Goal: Find contact information: Find contact information

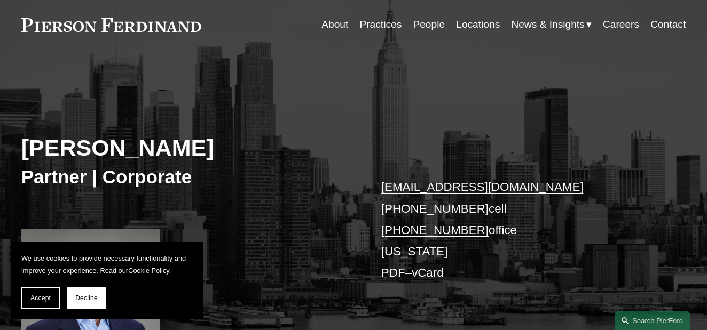
scroll to position [48, 0]
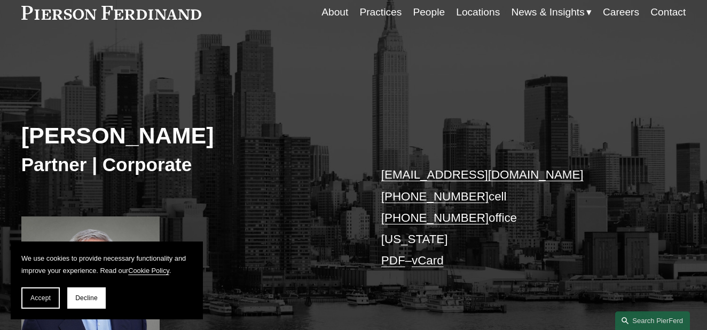
drag, startPoint x: 211, startPoint y: 15, endPoint x: 85, endPoint y: 15, distance: 126.0
click at [85, 15] on div "About Practices People Locations News & Insights News" at bounding box center [353, 12] width 665 height 20
click at [18, 15] on div "Skip to Content About Practices People Locations" at bounding box center [353, 12] width 707 height 63
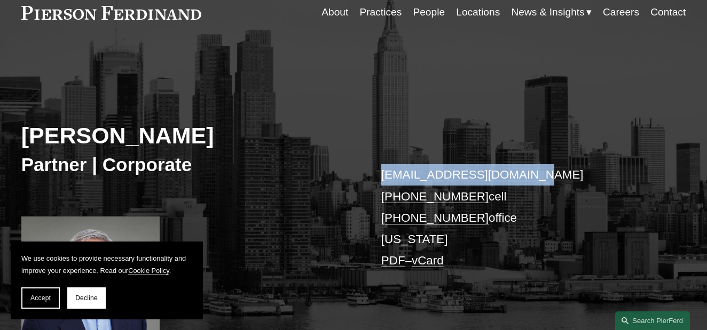
drag, startPoint x: 523, startPoint y: 175, endPoint x: 378, endPoint y: 174, distance: 145.2
click at [378, 174] on div "Jan Joosten Partner | Corporate jan.joosten@pierferd.com +1.917.446.1306 cell +…" at bounding box center [353, 204] width 707 height 279
copy link "jan.joosten@pierferd.com"
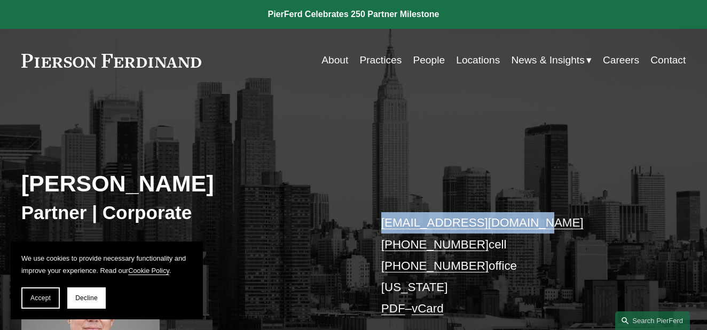
scroll to position [0, 0]
click at [480, 61] on link "Locations" at bounding box center [478, 60] width 44 height 20
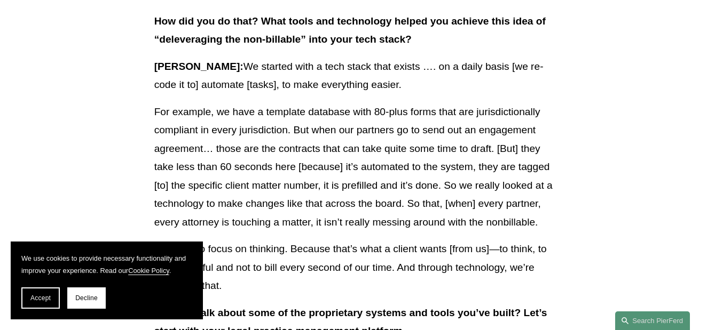
scroll to position [1113, 0]
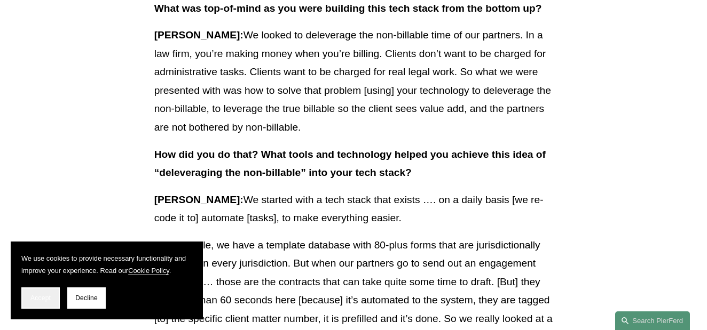
click at [39, 301] on span "Accept" at bounding box center [40, 298] width 20 height 7
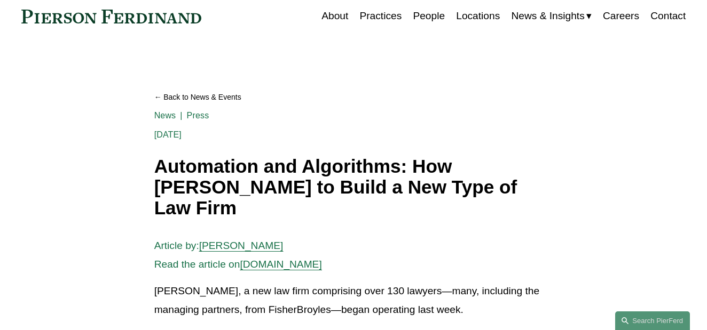
scroll to position [46, 0]
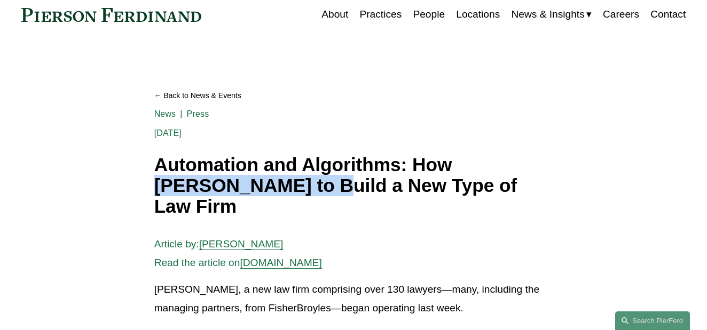
drag, startPoint x: 460, startPoint y: 164, endPoint x: 248, endPoint y: 185, distance: 212.3
copy h1 "Pierson Ferdinand"
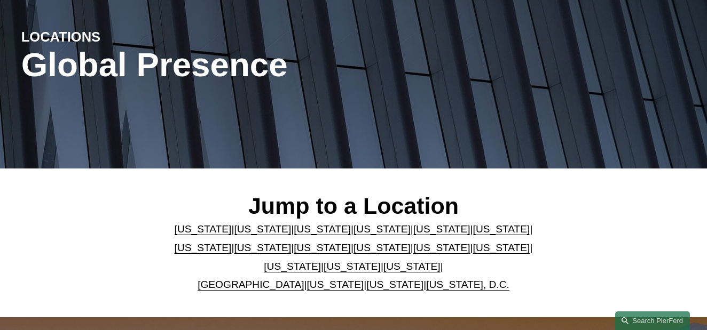
scroll to position [155, 0]
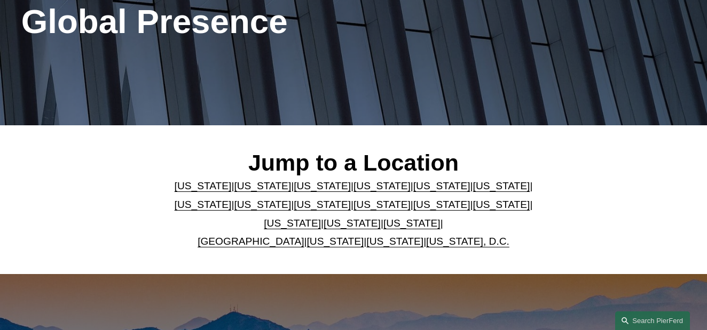
click at [267, 241] on link "United Kingdom" at bounding box center [250, 241] width 106 height 11
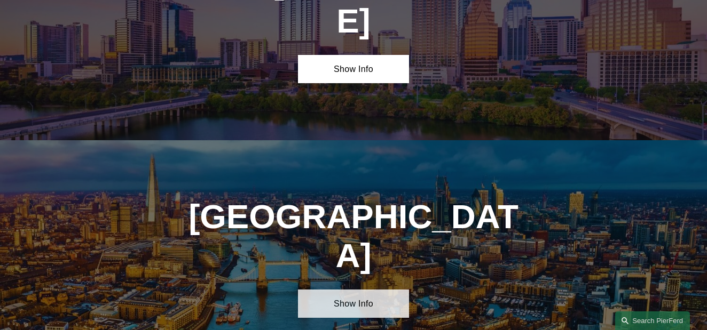
click at [370, 290] on link "Show Info" at bounding box center [353, 304] width 110 height 29
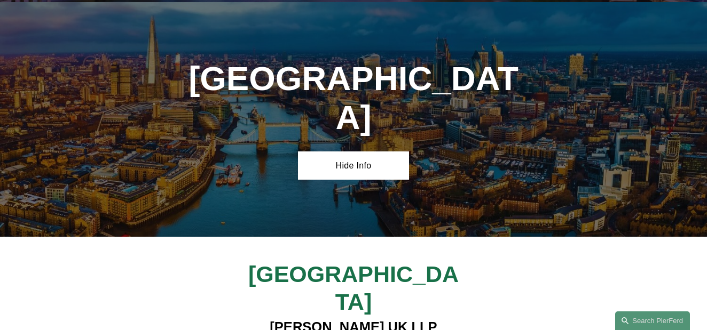
scroll to position [3566, 0]
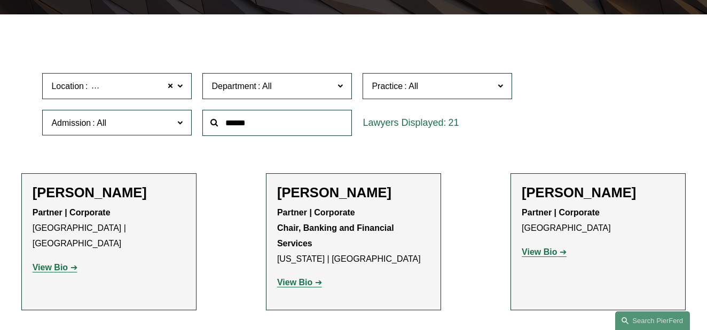
scroll to position [267, 0]
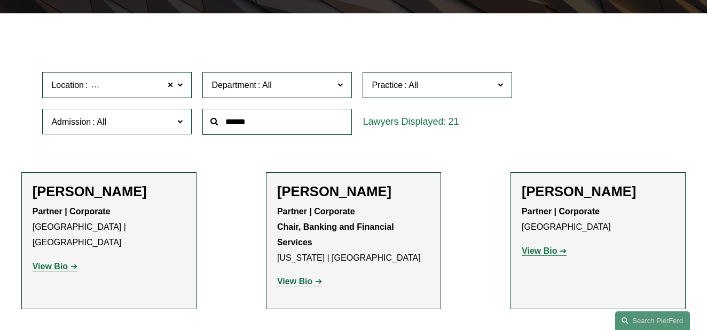
click at [544, 247] on strong "View Bio" at bounding box center [538, 251] width 35 height 9
click at [55, 262] on strong "View Bio" at bounding box center [50, 266] width 35 height 9
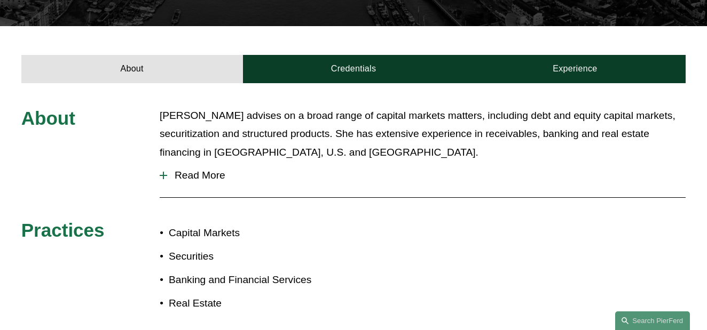
scroll to position [326, 0]
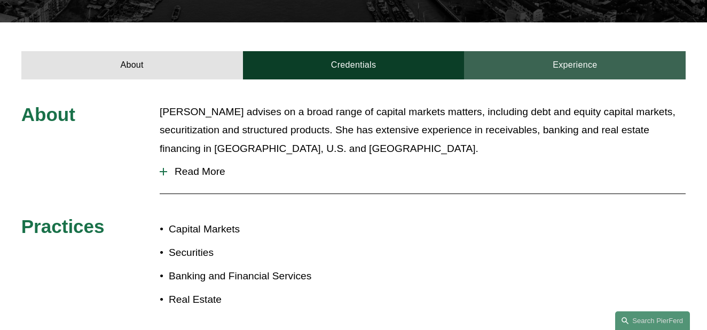
click at [586, 51] on link "Experience" at bounding box center [575, 65] width 222 height 29
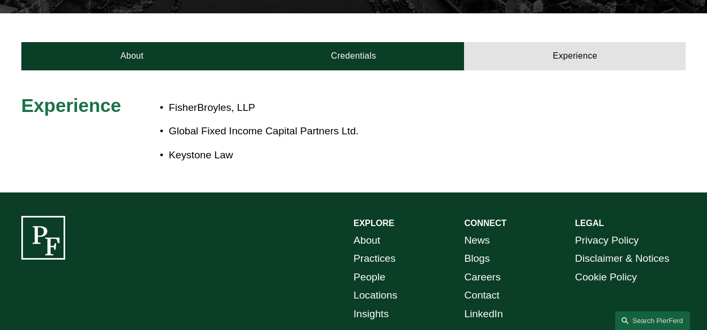
scroll to position [334, 0]
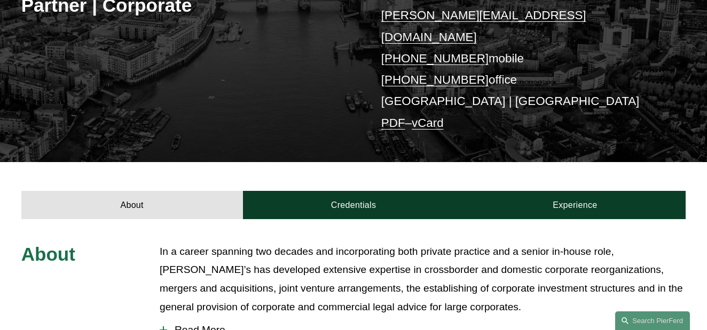
scroll to position [142, 0]
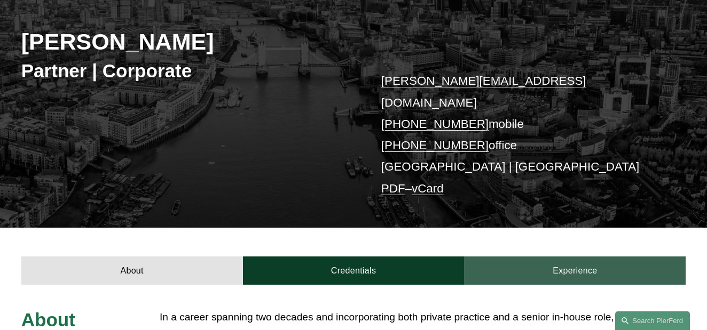
click at [554, 257] on link "Experience" at bounding box center [575, 271] width 222 height 29
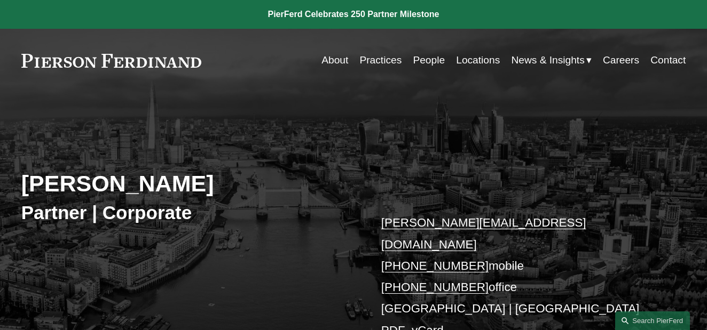
scroll to position [0, 0]
